Goal: Information Seeking & Learning: Find specific fact

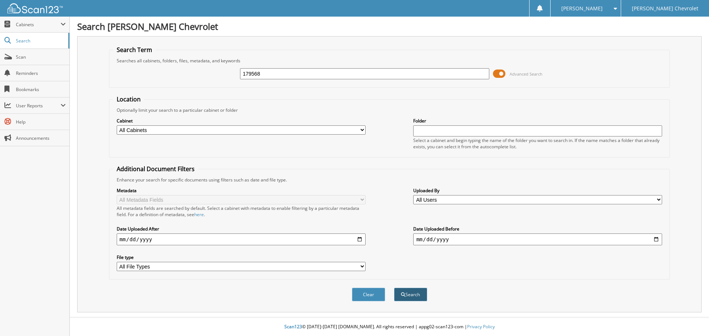
type input "179568"
click at [406, 298] on button "Search" at bounding box center [410, 295] width 33 height 14
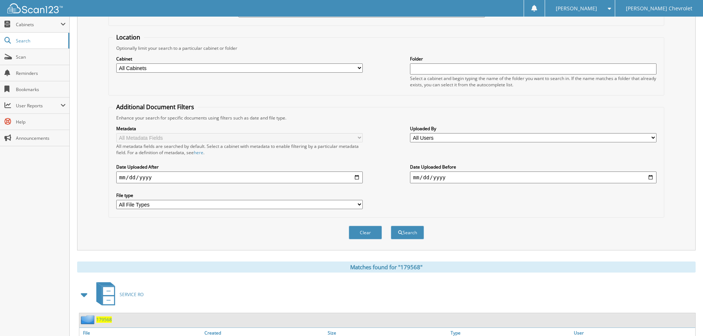
scroll to position [121, 0]
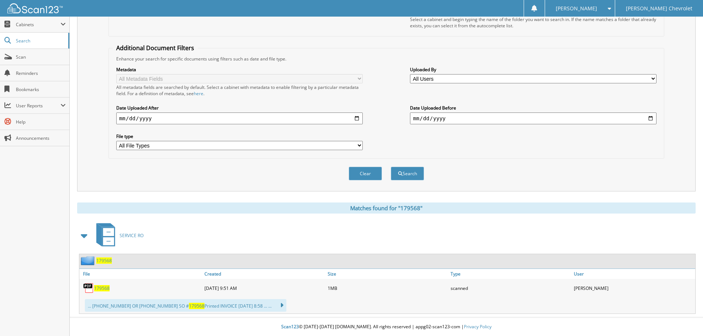
click at [101, 292] on div "179568" at bounding box center [140, 288] width 123 height 15
click at [103, 287] on span "179568" at bounding box center [102, 288] width 16 height 6
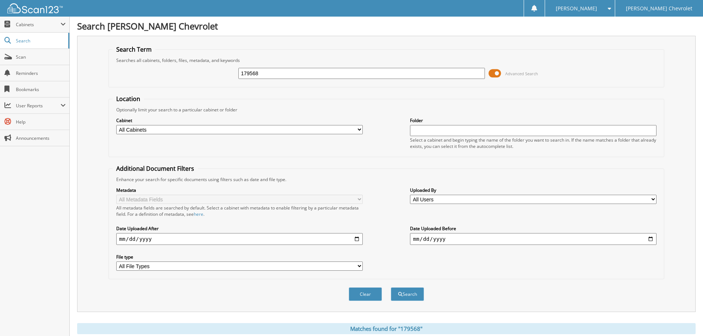
scroll to position [0, 0]
drag, startPoint x: 275, startPoint y: 76, endPoint x: 221, endPoint y: 78, distance: 53.5
click at [221, 78] on div "179568 Advanced Search" at bounding box center [387, 74] width 548 height 20
type input "177729"
click at [414, 296] on button "Search" at bounding box center [407, 295] width 33 height 14
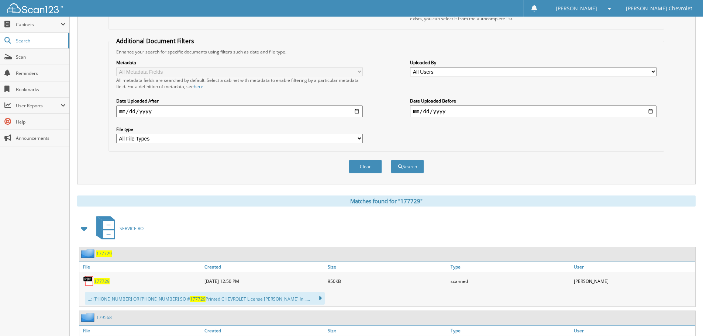
scroll to position [148, 0]
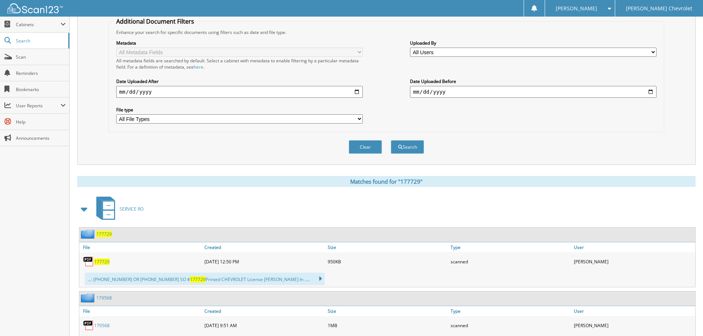
click at [101, 261] on span "177729" at bounding box center [102, 262] width 16 height 6
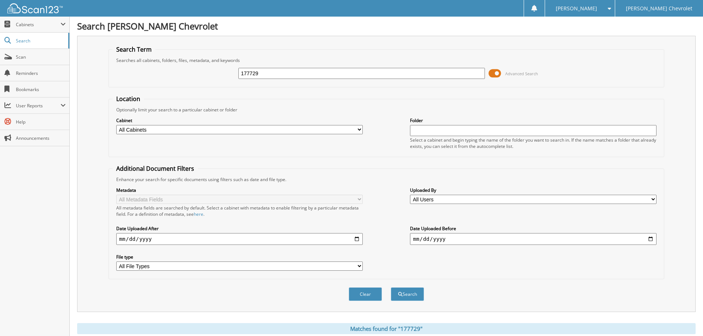
scroll to position [0, 0]
drag, startPoint x: 269, startPoint y: 73, endPoint x: 168, endPoint y: 89, distance: 101.9
click at [168, 89] on form "Search Term Searches all cabinets, folders, files, metadata, and keywords 17772…" at bounding box center [387, 178] width 556 height 264
type input "174836"
click at [413, 296] on button "Search" at bounding box center [407, 295] width 33 height 14
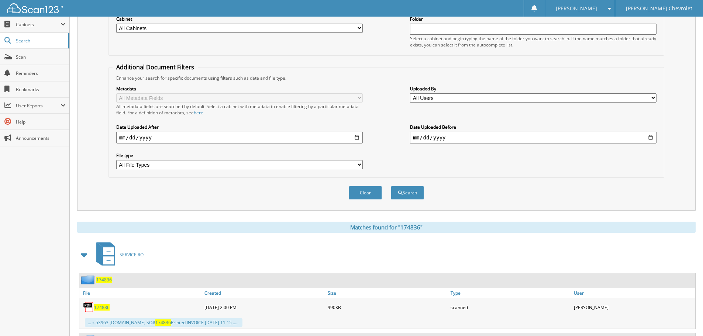
scroll to position [111, 0]
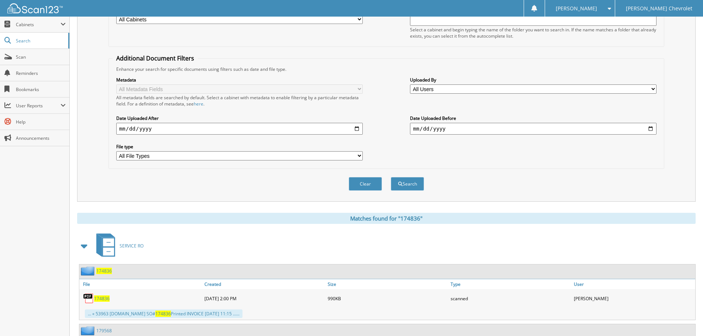
click at [100, 300] on span "174836" at bounding box center [102, 299] width 16 height 6
